Goal: Information Seeking & Learning: Find specific fact

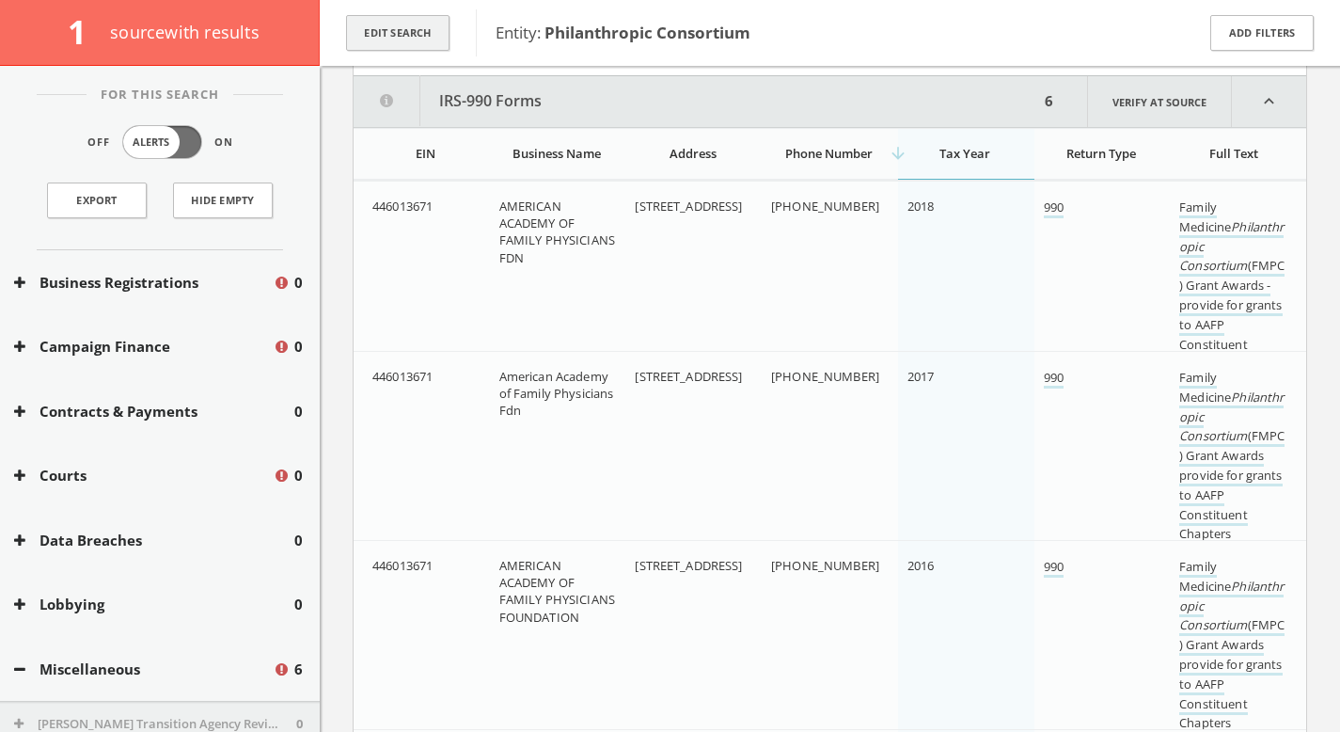
click at [443, 34] on button "Edit Search" at bounding box center [397, 33] width 103 height 37
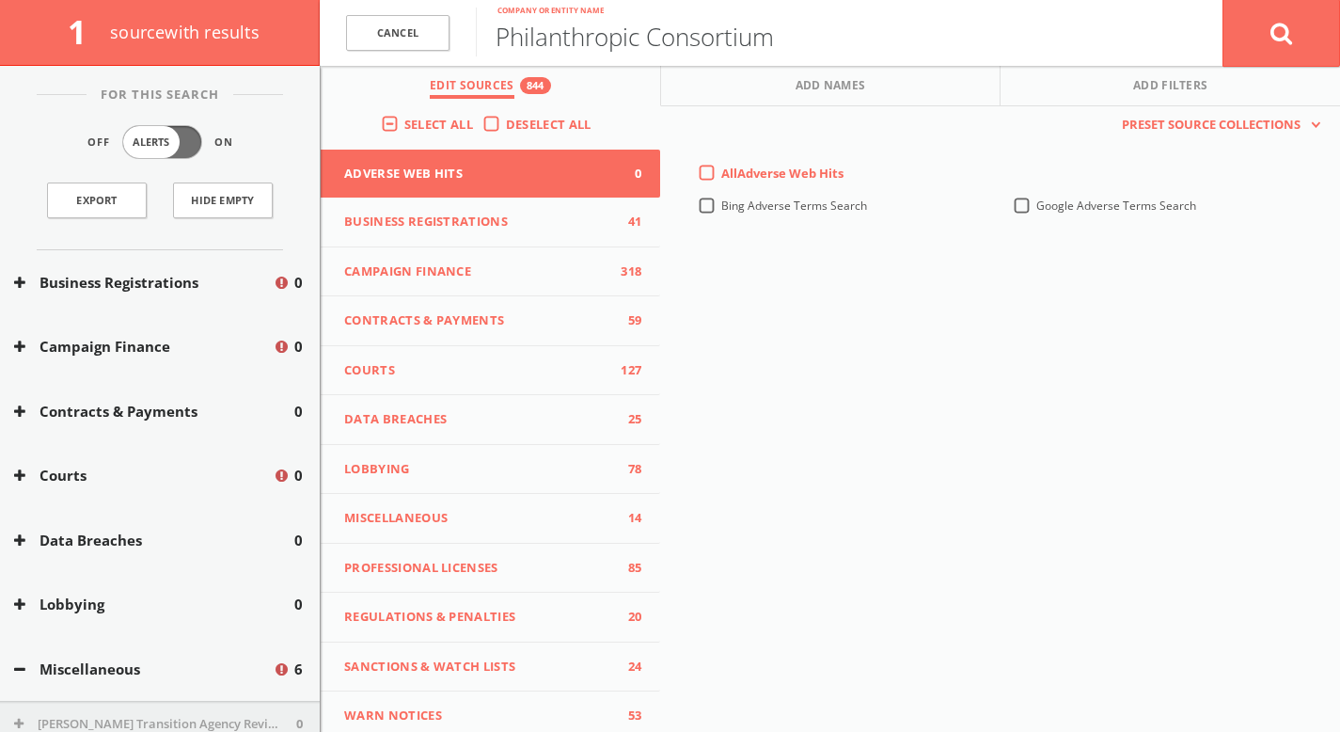
drag, startPoint x: 867, startPoint y: 28, endPoint x: 295, endPoint y: 25, distance: 571.8
click at [295, 25] on div "1 source with results Cancel Philanthropic Consortium Company or entity name Ca…" at bounding box center [670, 33] width 1340 height 66
paste input "AgencyEA"
type input "AgencyEA"
click at [624, 40] on input "AgencyEA" at bounding box center [849, 32] width 747 height 49
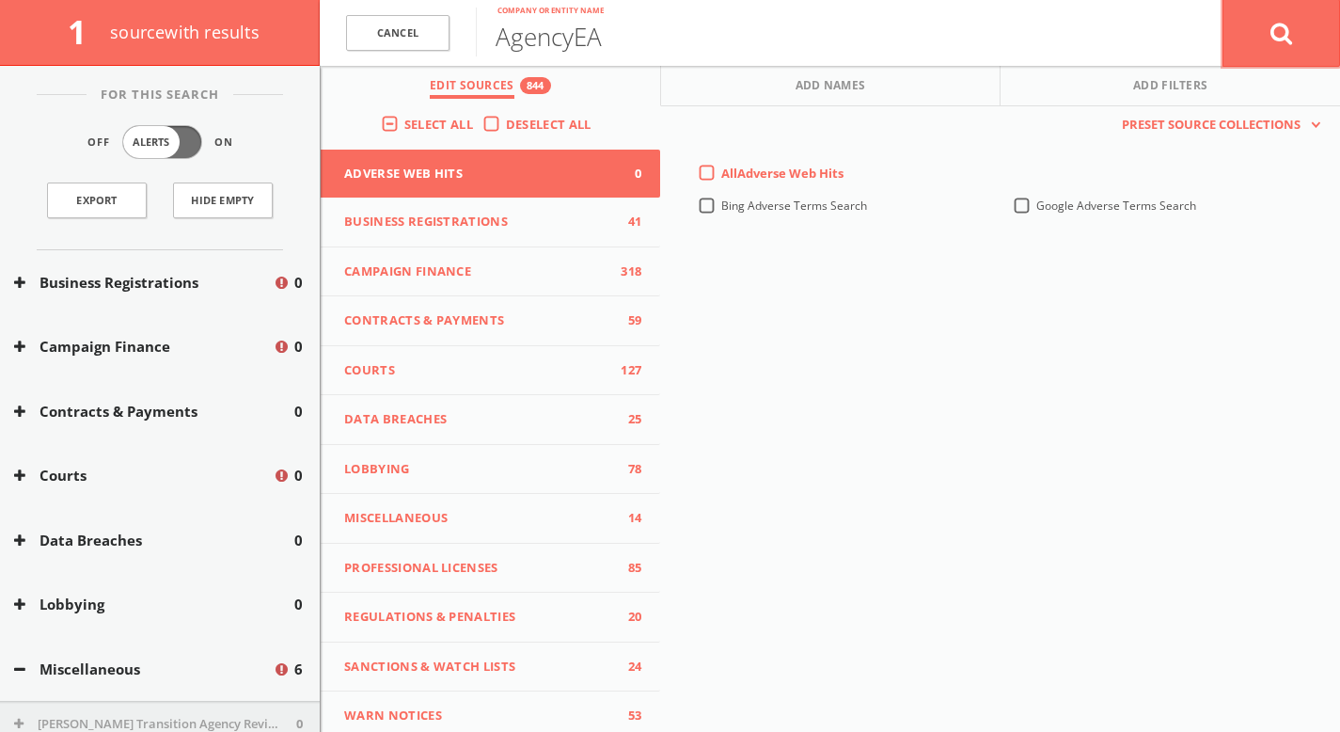
click at [1244, 29] on button at bounding box center [1282, 33] width 118 height 68
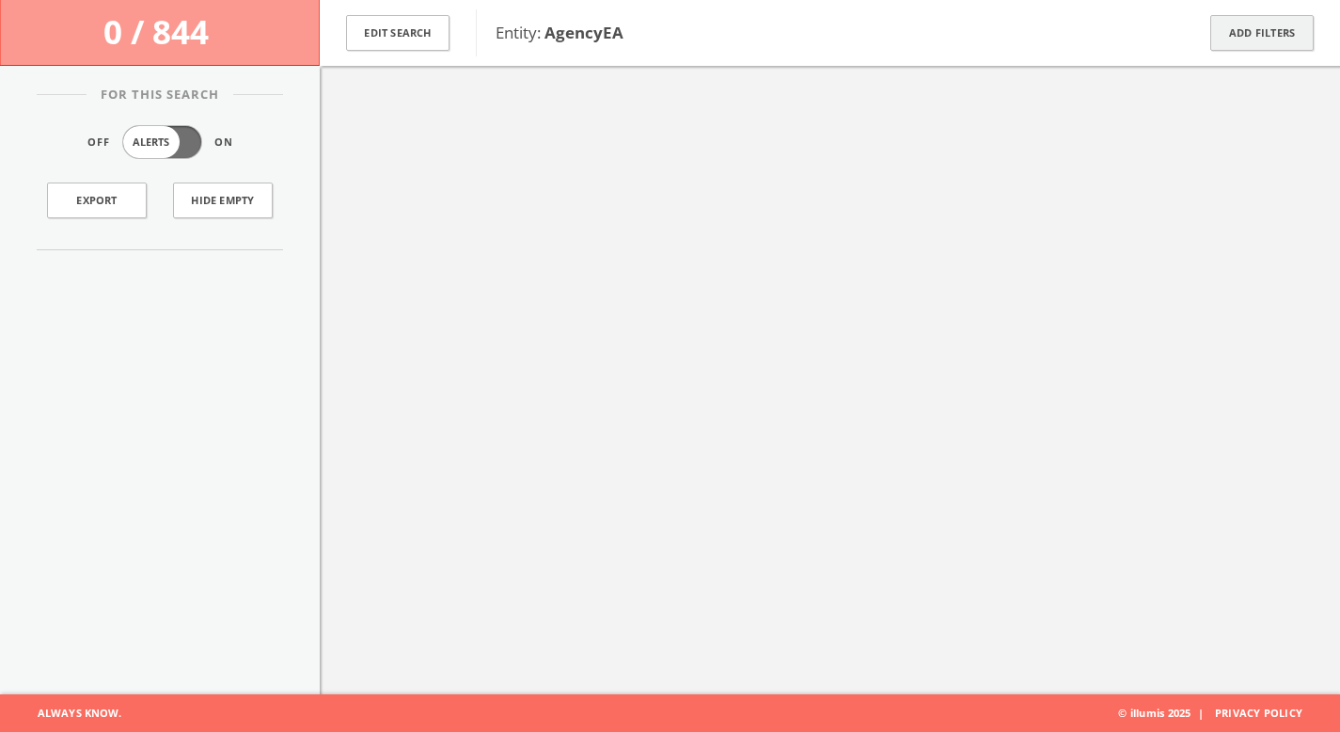
scroll to position [109, 0]
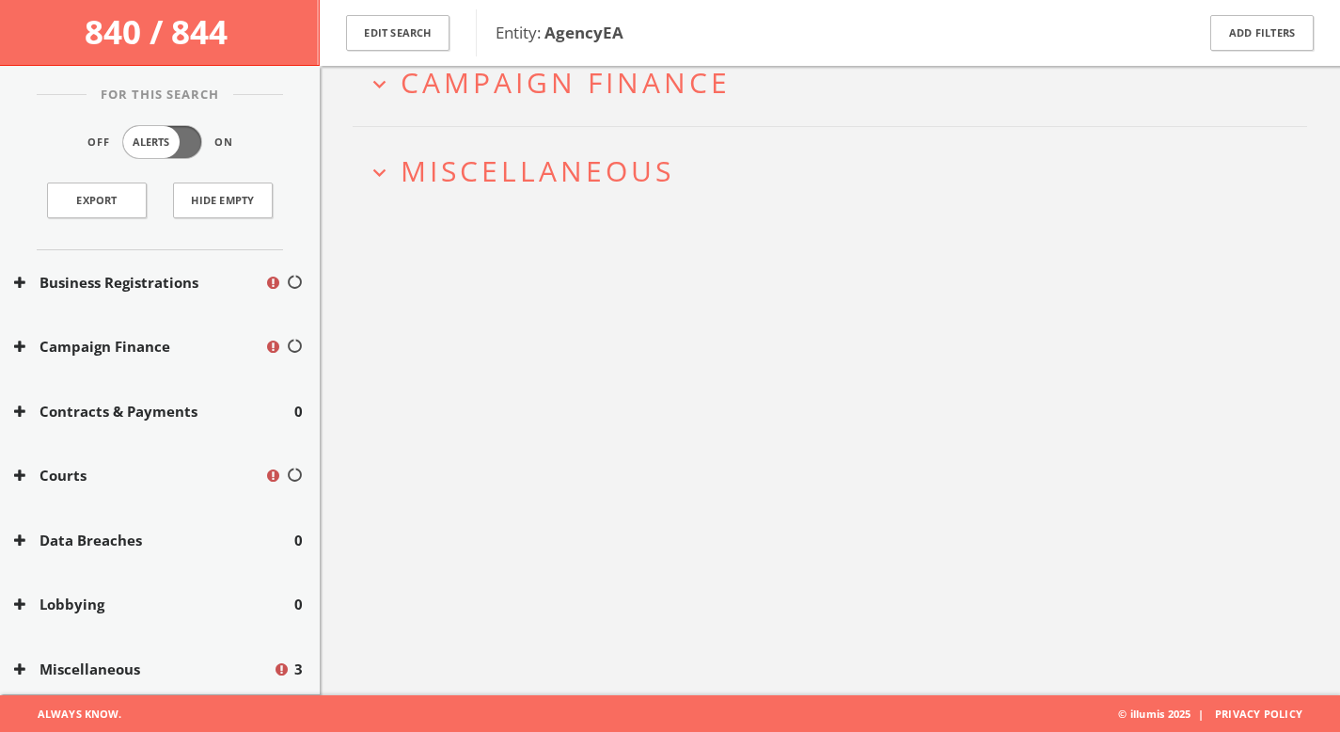
click at [503, 175] on span "Miscellaneous" at bounding box center [538, 170] width 274 height 39
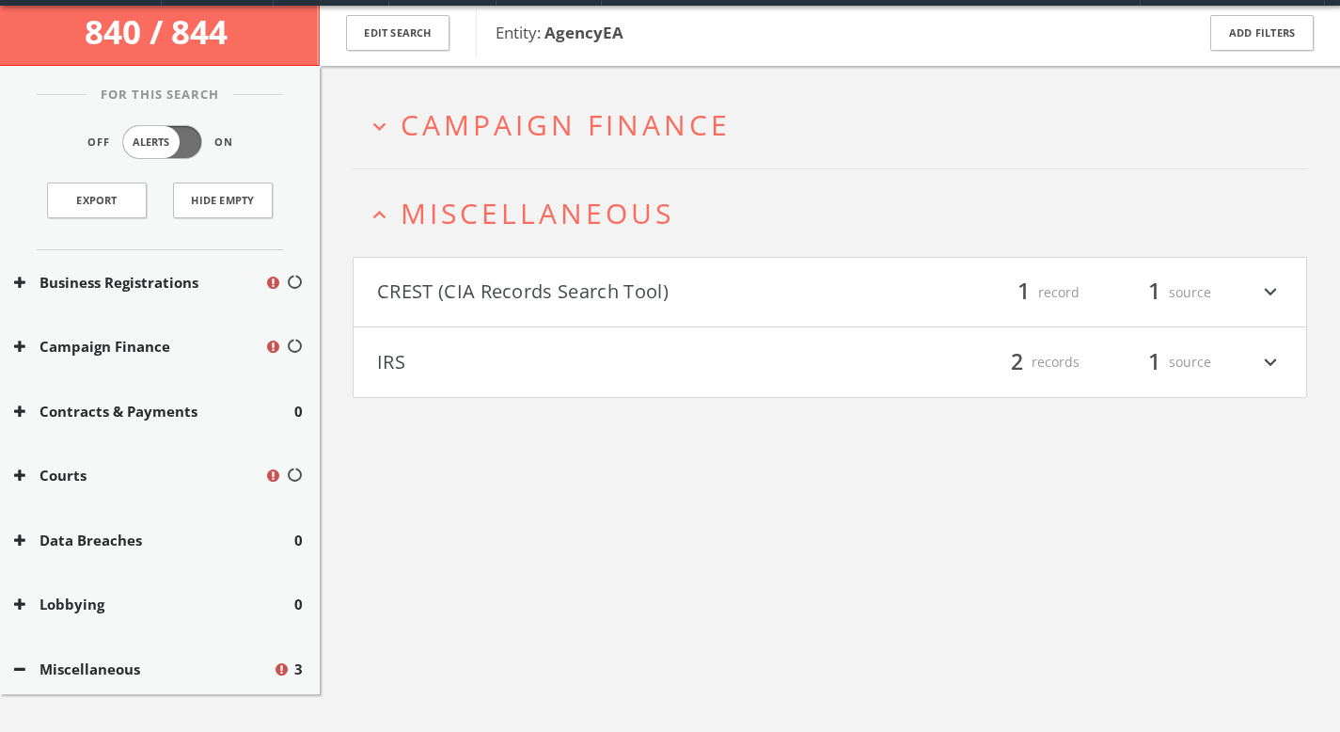
scroll to position [0, 0]
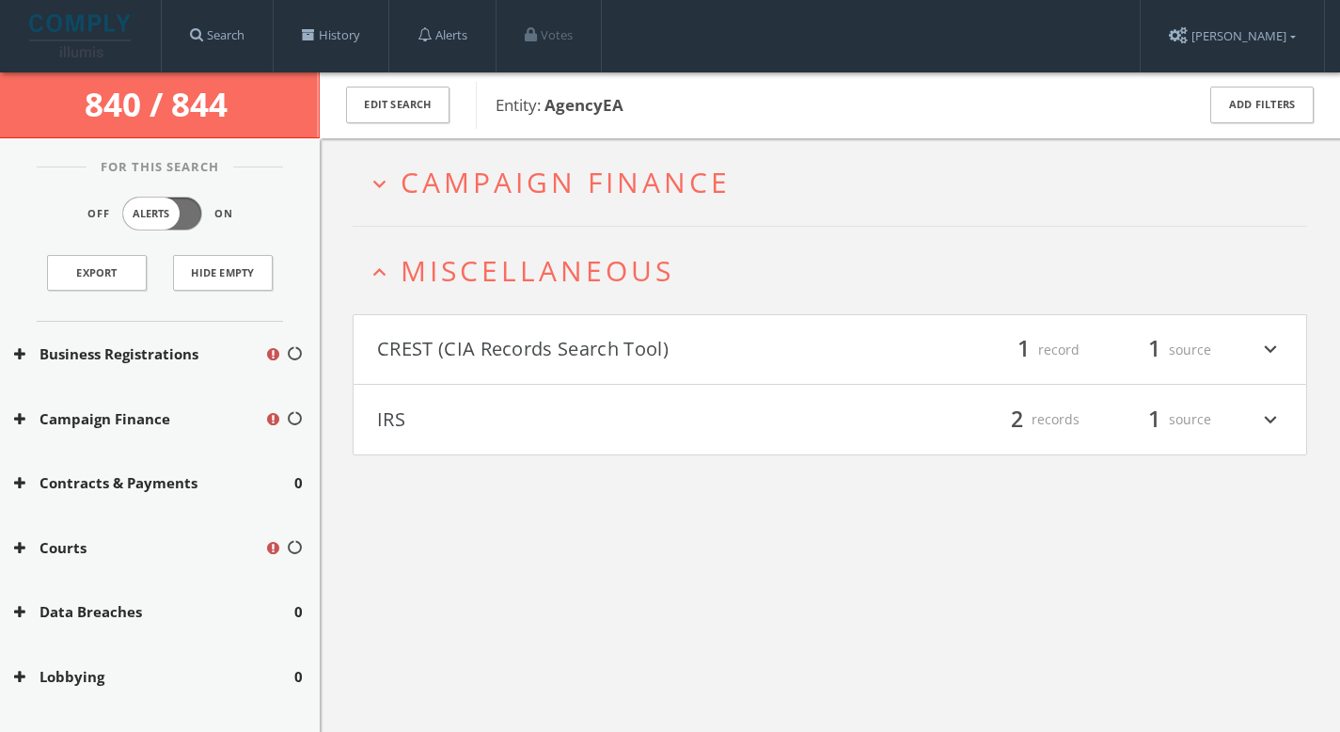
click at [514, 195] on span "Campaign Finance" at bounding box center [566, 182] width 330 height 39
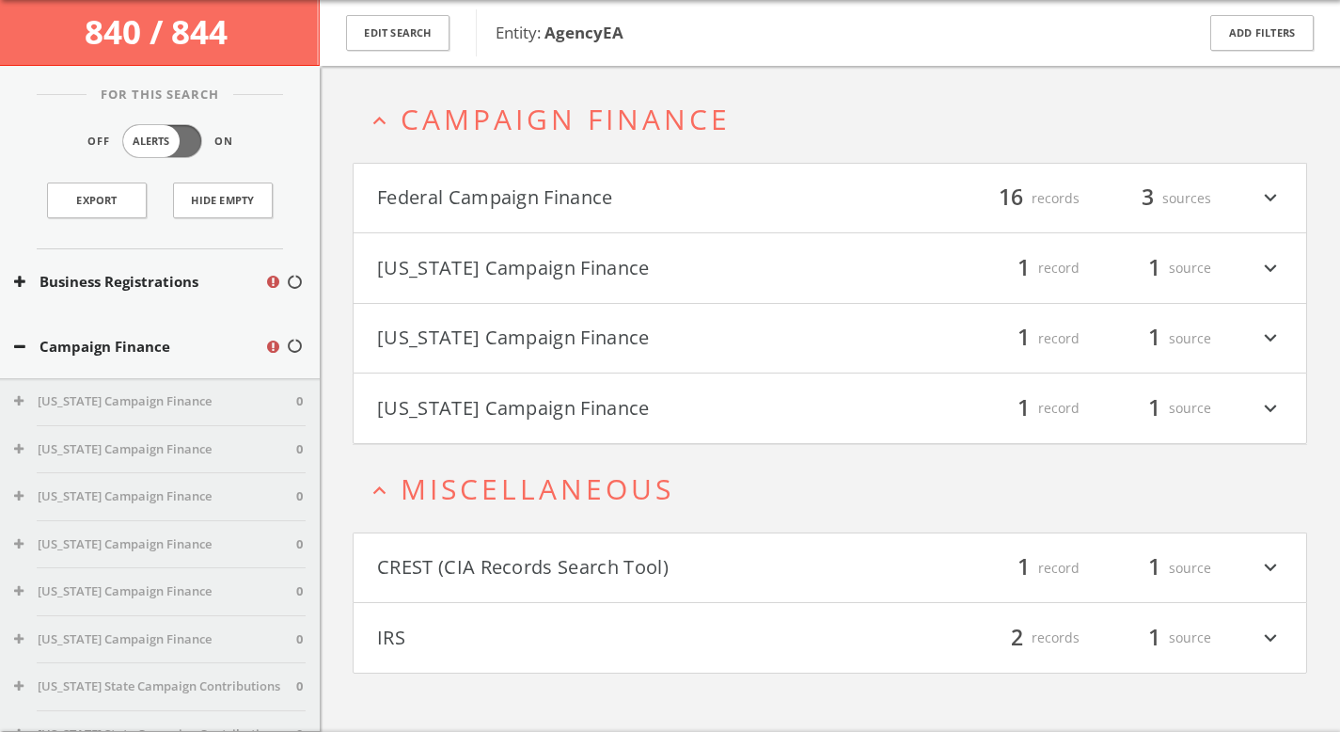
click at [514, 195] on button "Federal Campaign Finance" at bounding box center [603, 198] width 453 height 32
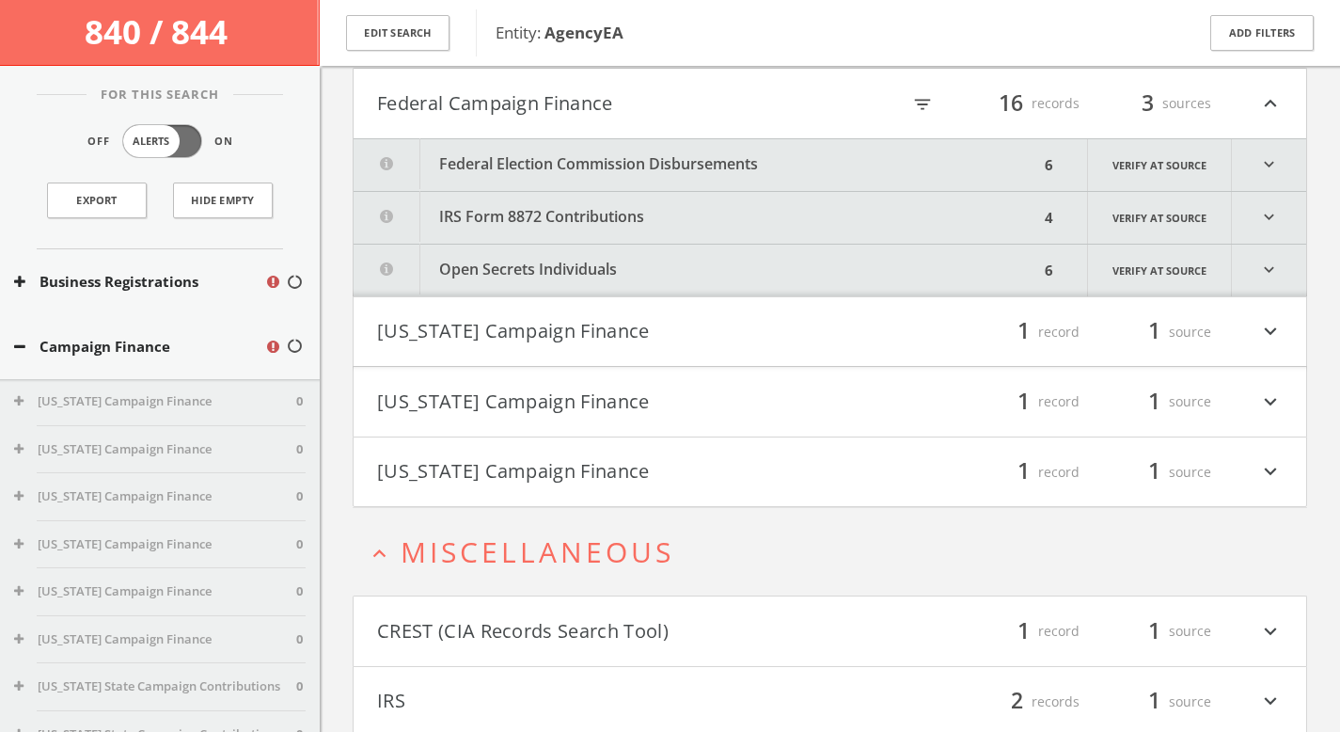
scroll to position [169, 0]
click at [515, 175] on button "Federal Election Commission Disbursements" at bounding box center [697, 163] width 686 height 52
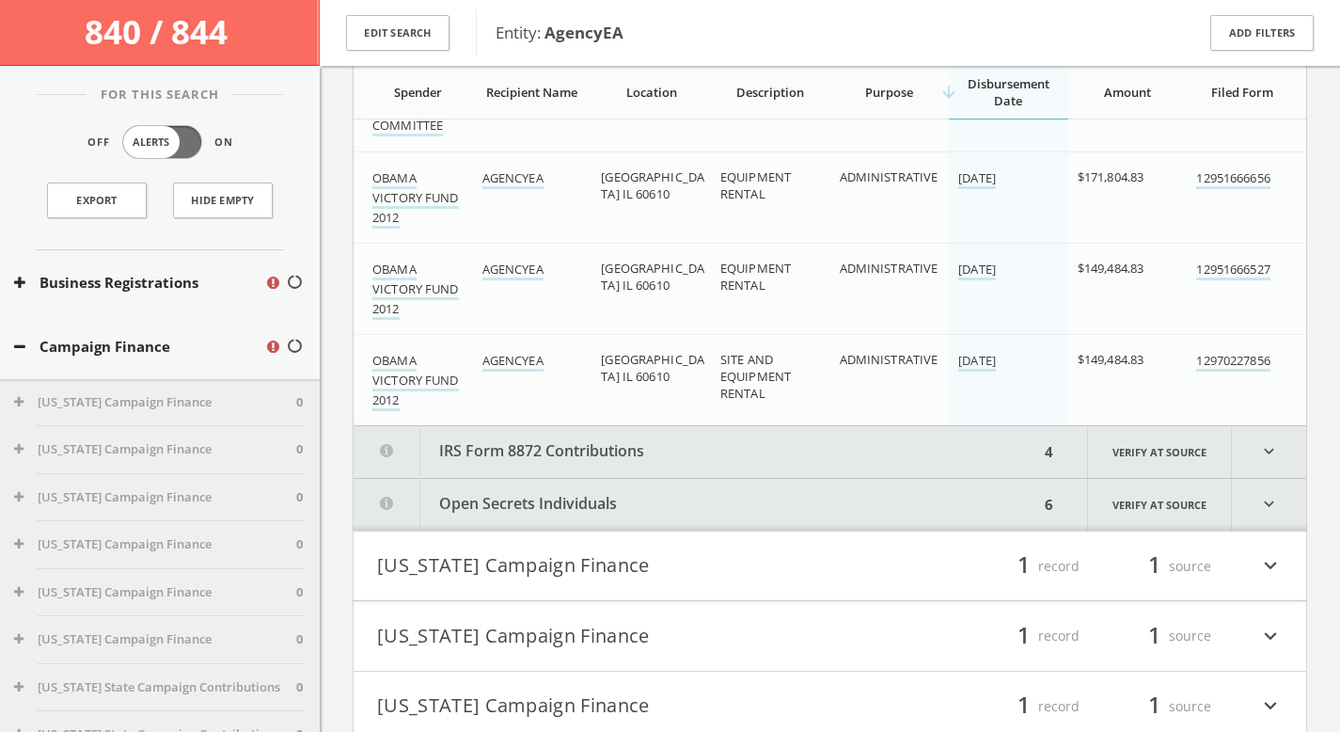
scroll to position [876, 0]
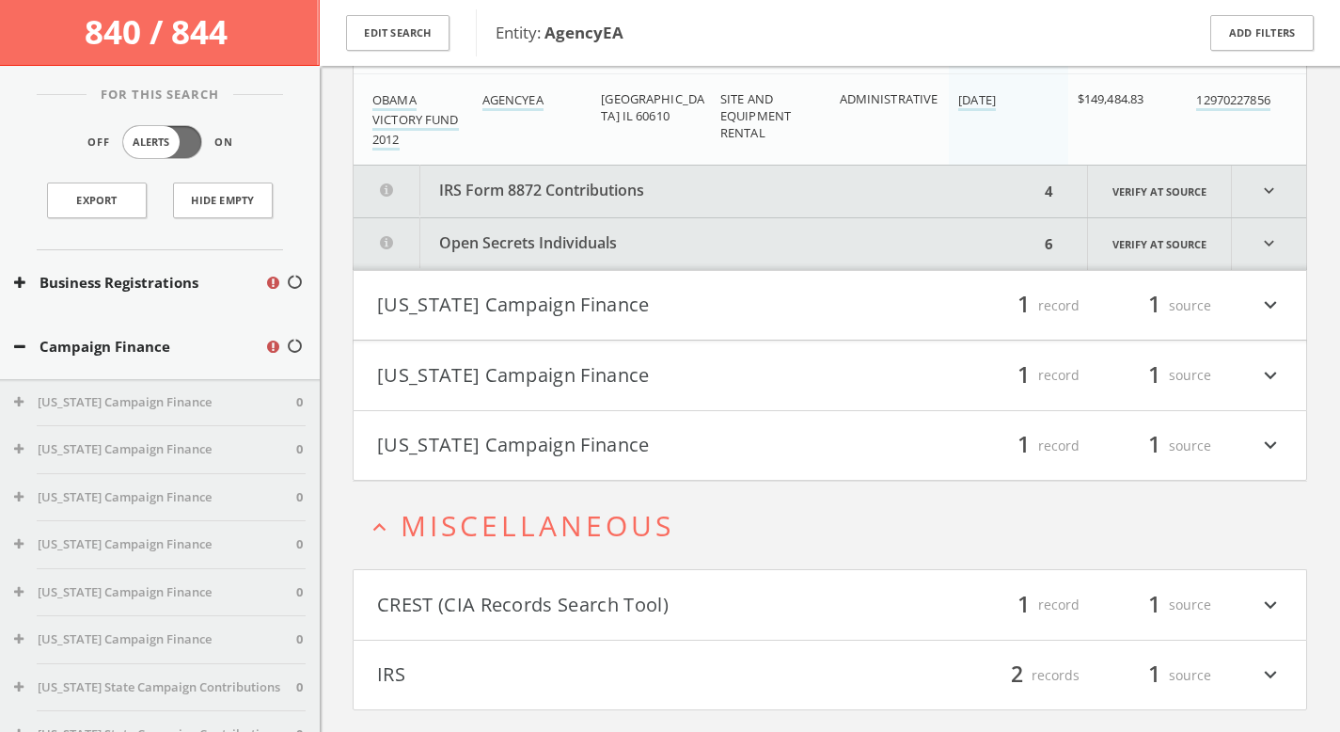
click at [545, 448] on button "[US_STATE] Campaign Finance" at bounding box center [603, 446] width 453 height 32
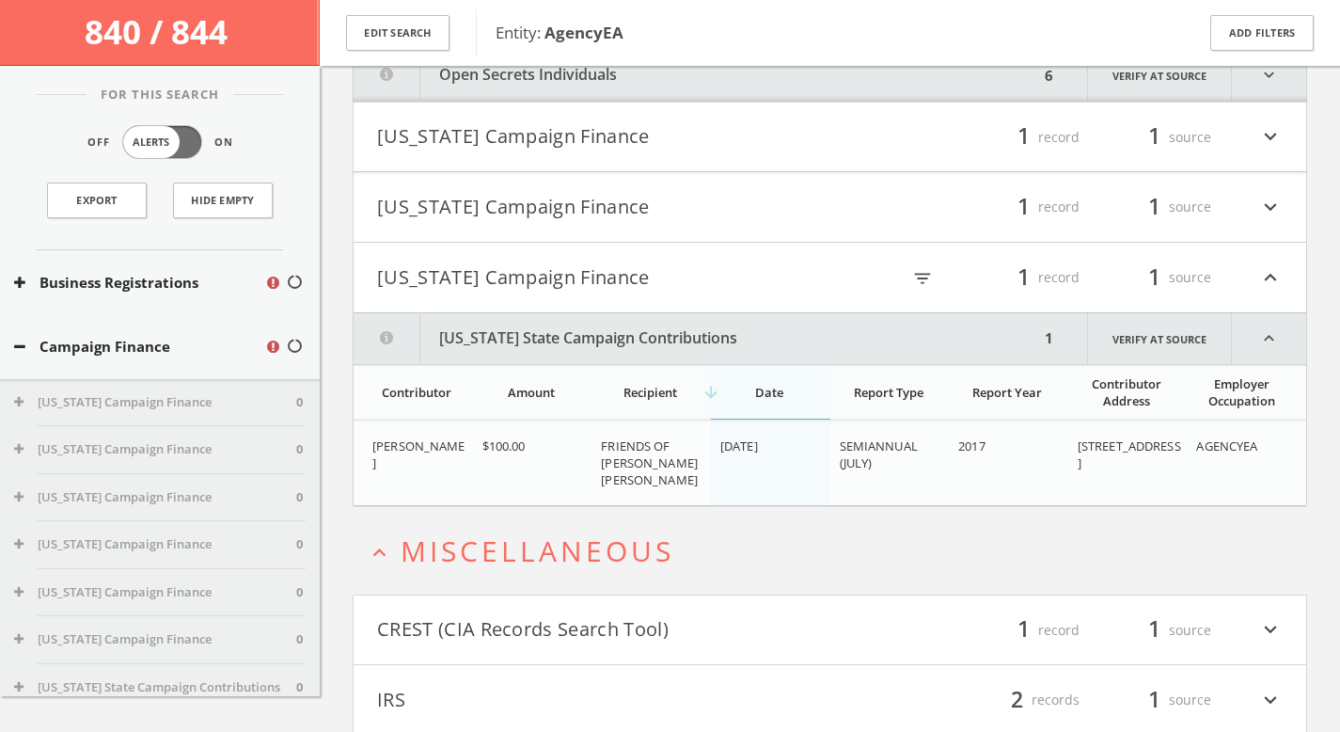
scroll to position [1113, 0]
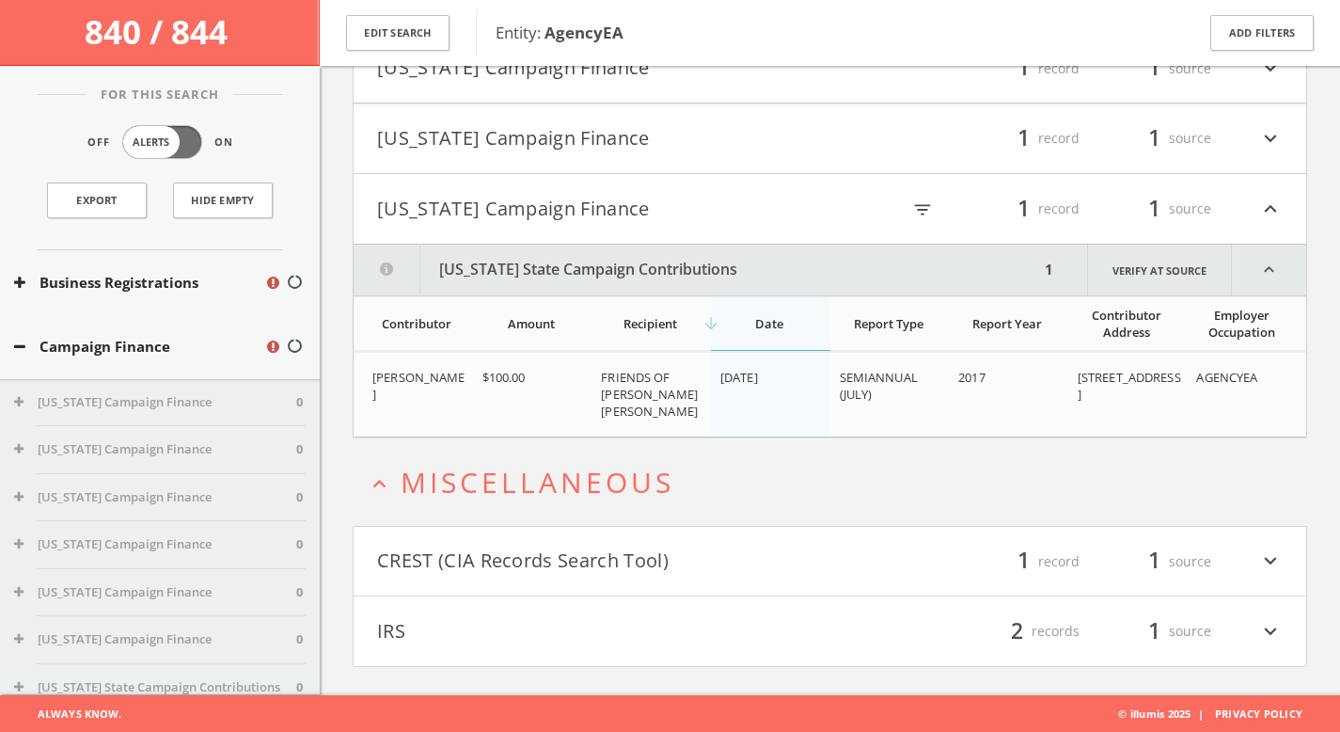
click at [380, 383] on span "[PERSON_NAME]" at bounding box center [418, 386] width 93 height 34
click at [616, 565] on button "CREST (CIA Records Search Tool)" at bounding box center [603, 561] width 453 height 32
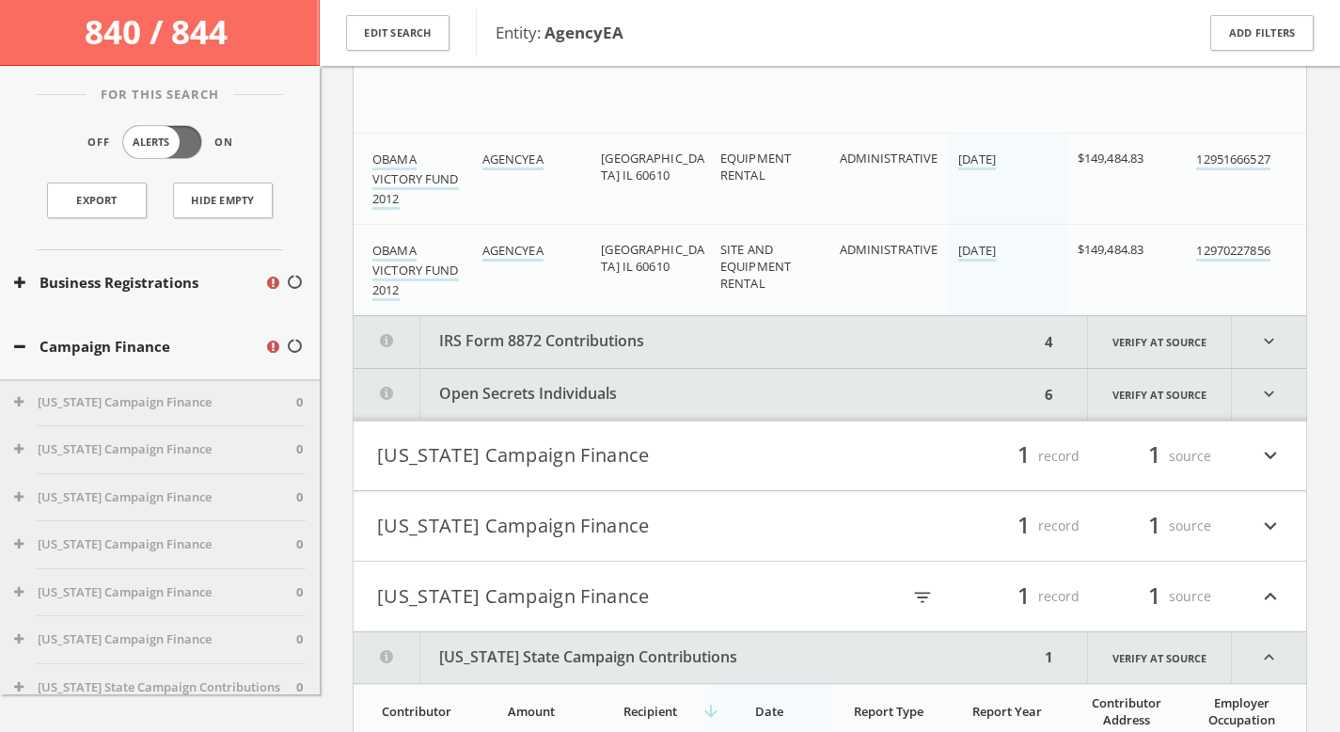
scroll to position [445, 0]
